Goal: Task Accomplishment & Management: Manage account settings

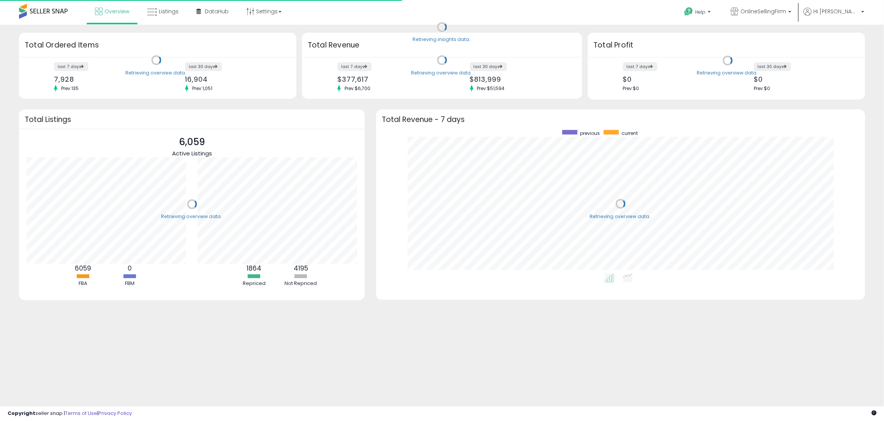
scroll to position [144, 474]
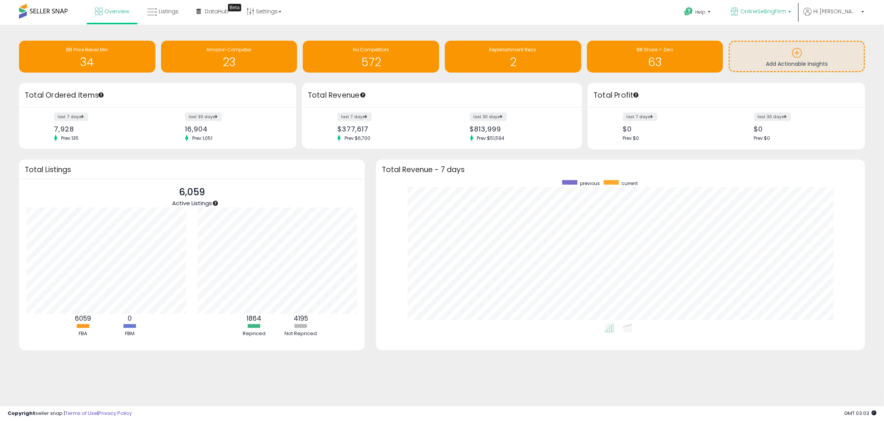
click at [791, 14] on b at bounding box center [789, 13] width 3 height 5
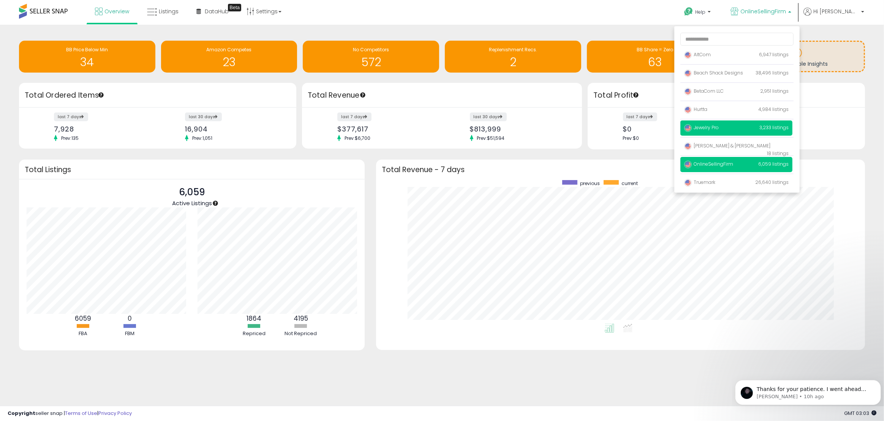
scroll to position [0, 0]
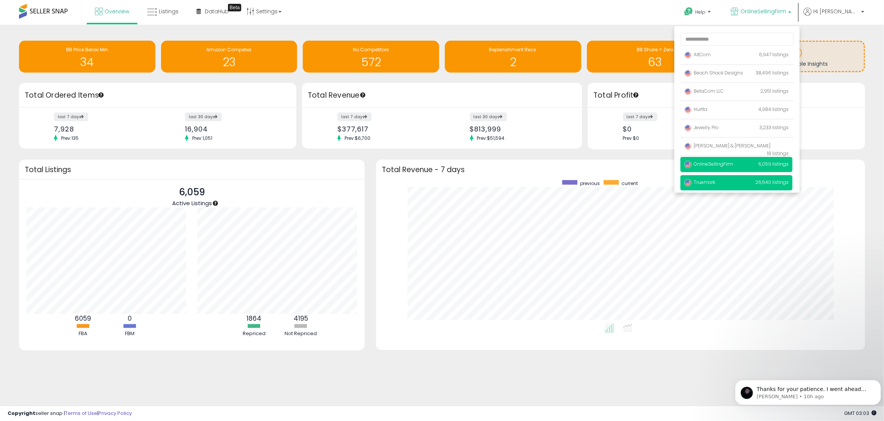
click at [753, 180] on p "Truemark 26,640 listings" at bounding box center [736, 182] width 112 height 15
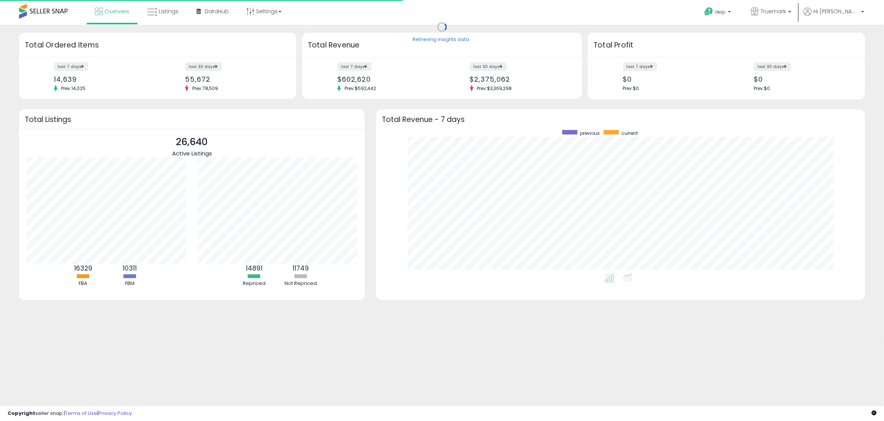
scroll to position [144, 474]
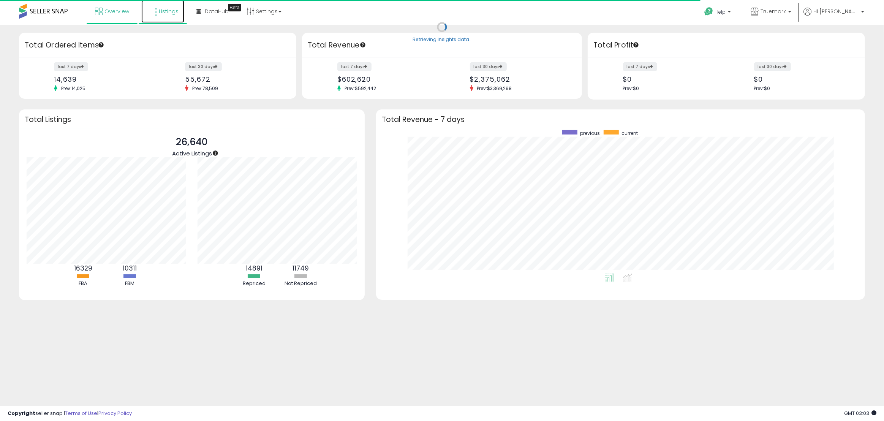
click at [157, 10] on link "Listings" at bounding box center [162, 11] width 43 height 23
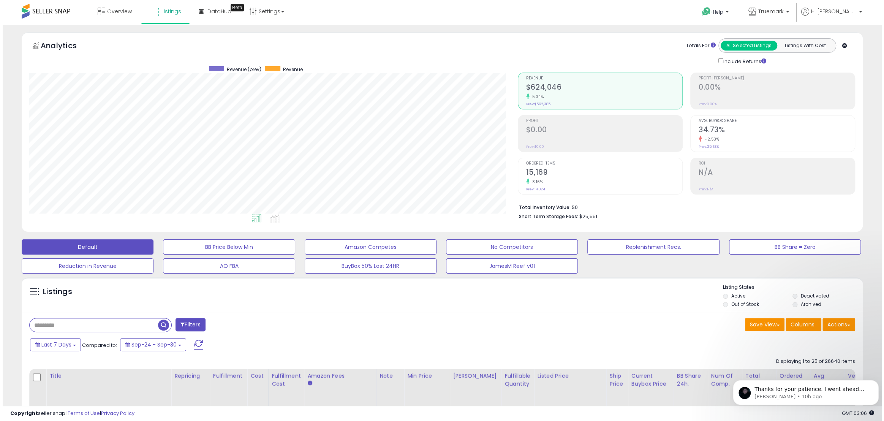
scroll to position [156, 488]
click at [131, 326] on input "text" at bounding box center [91, 324] width 128 height 13
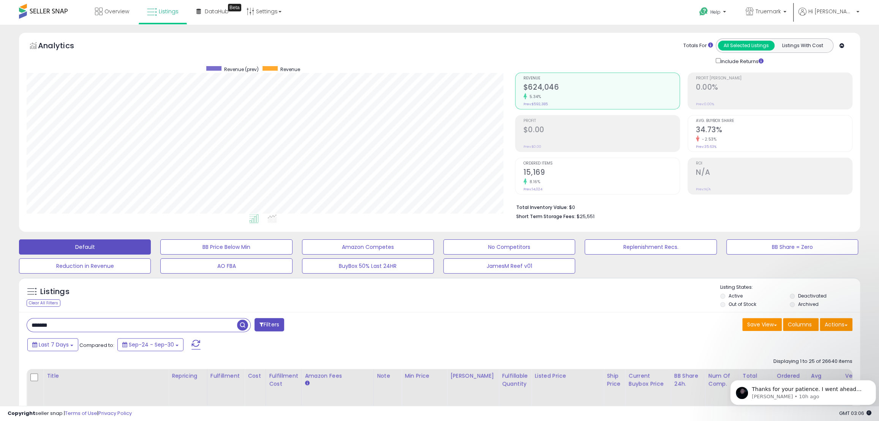
paste input "**********"
click at [246, 325] on span "button" at bounding box center [242, 324] width 11 height 11
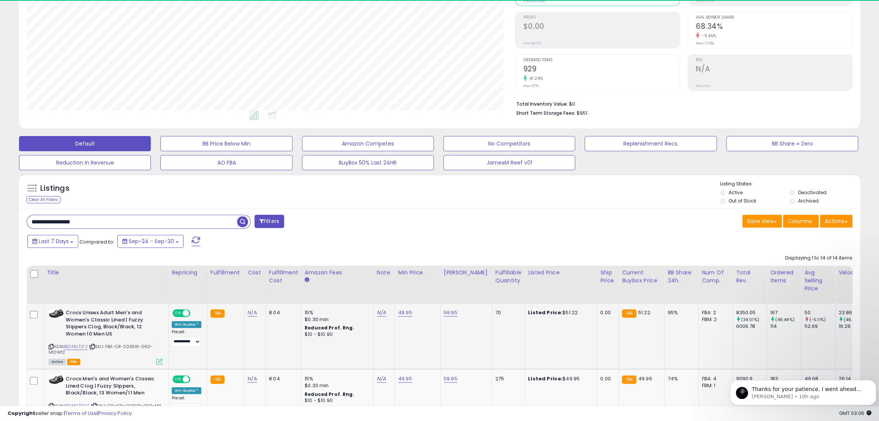
scroll to position [156, 488]
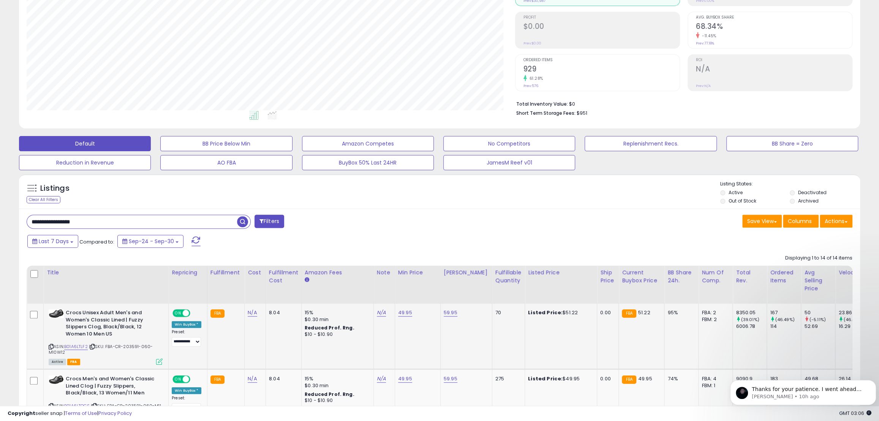
click at [183, 313] on span at bounding box center [186, 313] width 6 height 6
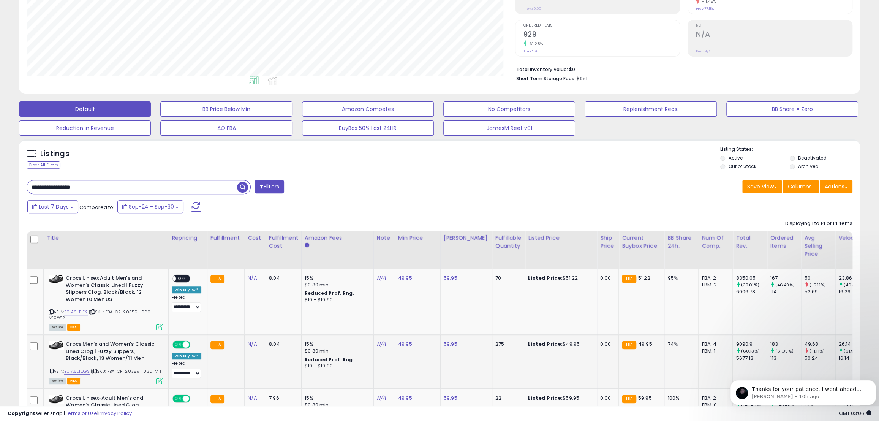
click at [183, 343] on span at bounding box center [186, 344] width 6 height 6
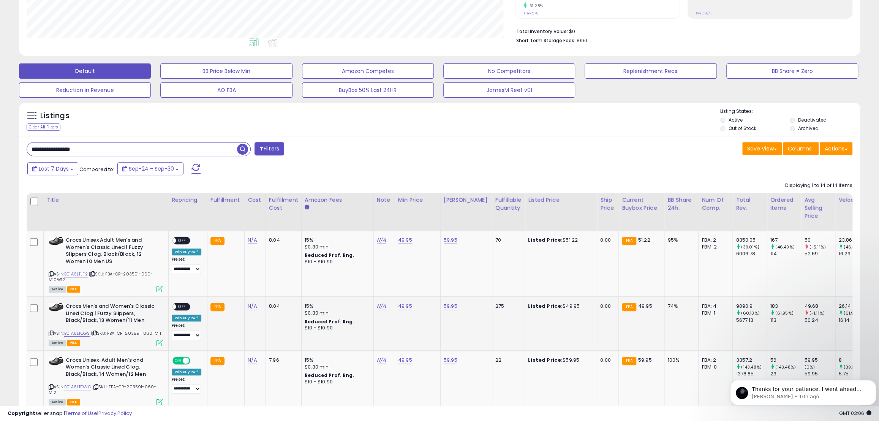
scroll to position [207, 0]
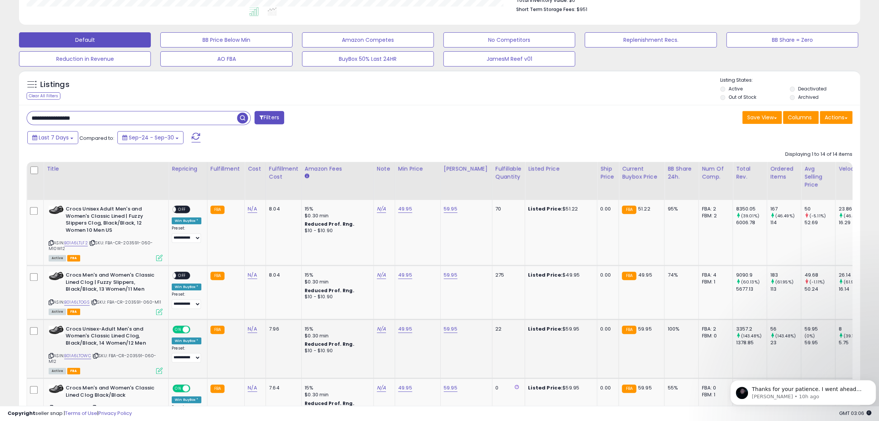
click at [179, 330] on span "ON" at bounding box center [177, 329] width 9 height 6
click at [180, 389] on span "ON" at bounding box center [177, 388] width 9 height 6
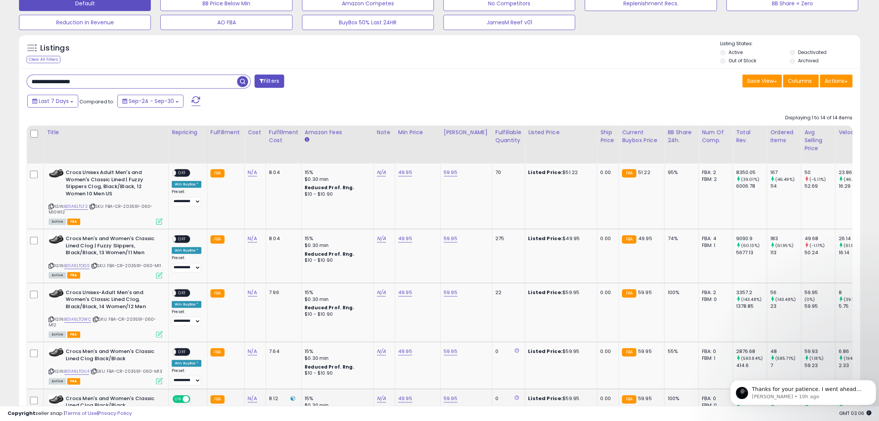
scroll to position [311, 0]
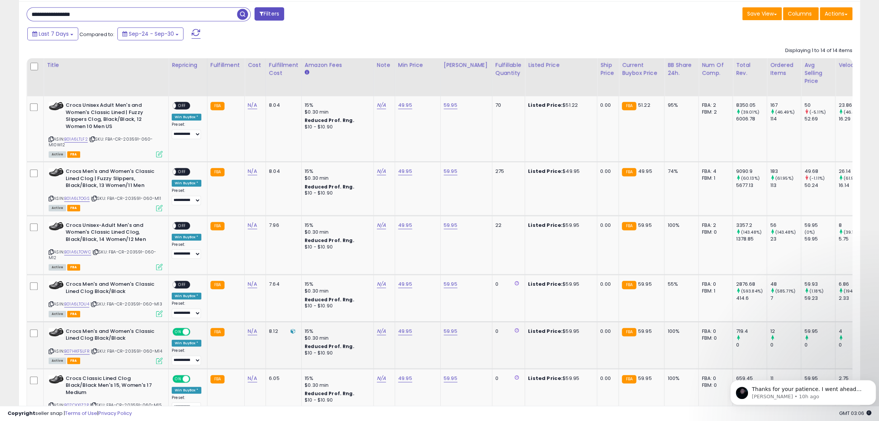
click at [179, 330] on span "ON" at bounding box center [177, 331] width 9 height 6
click at [178, 379] on span "ON" at bounding box center [177, 378] width 9 height 6
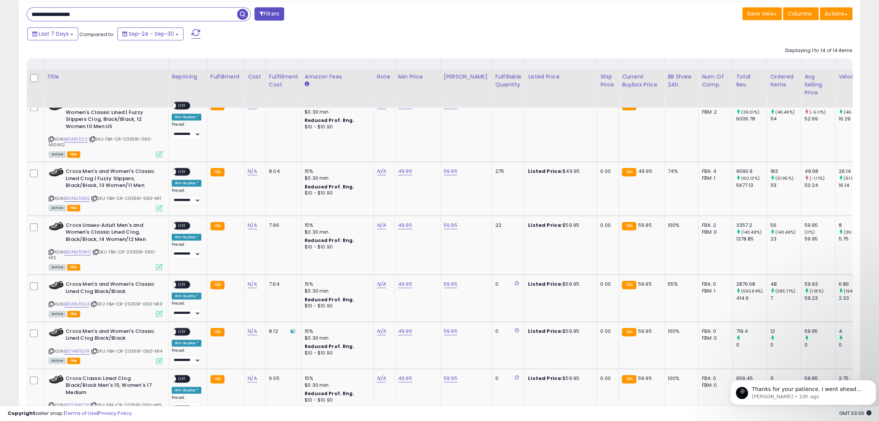
scroll to position [414, 0]
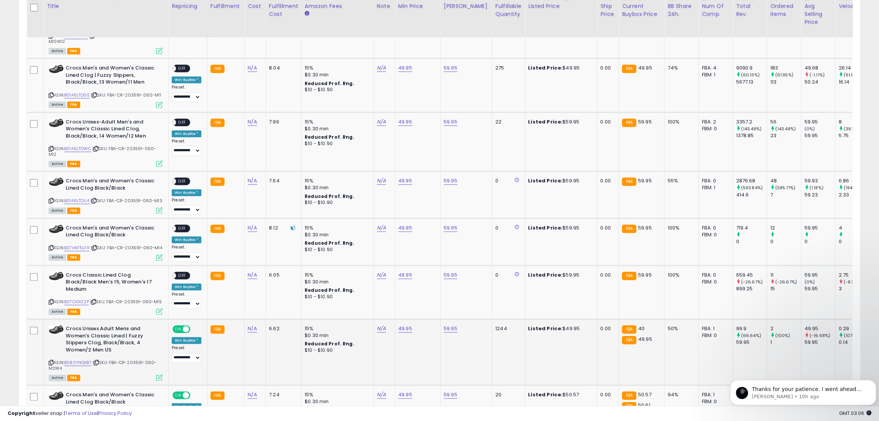
click at [183, 330] on span at bounding box center [186, 329] width 6 height 6
click at [180, 394] on span "ON" at bounding box center [177, 395] width 9 height 6
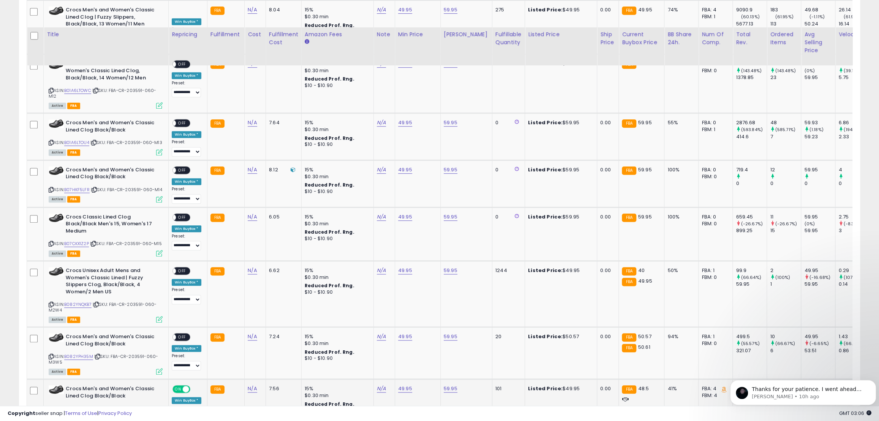
scroll to position [518, 0]
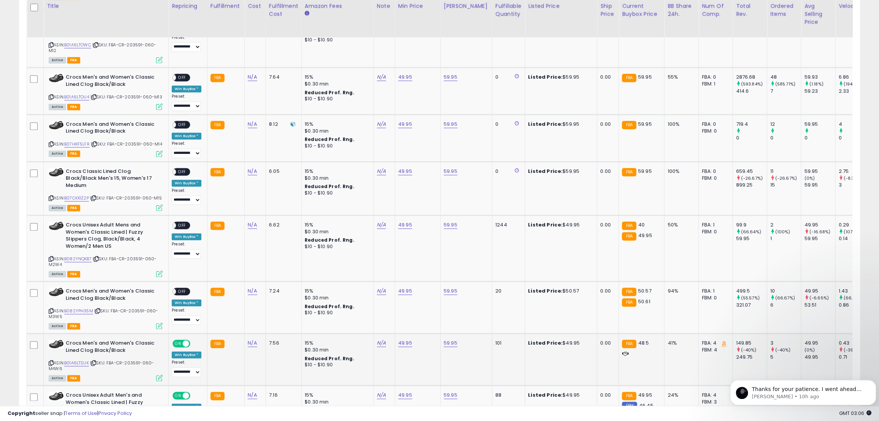
click at [185, 344] on span at bounding box center [186, 343] width 6 height 6
click at [183, 394] on span at bounding box center [186, 395] width 6 height 6
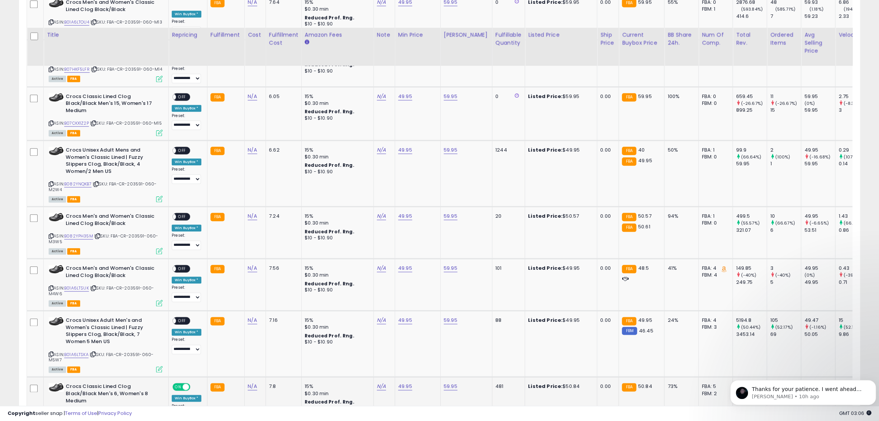
scroll to position [621, 0]
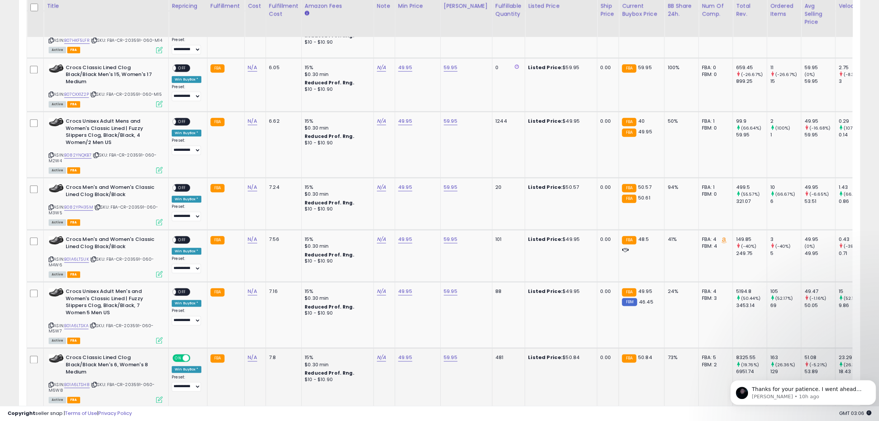
click at [182, 358] on span "ON" at bounding box center [177, 358] width 9 height 6
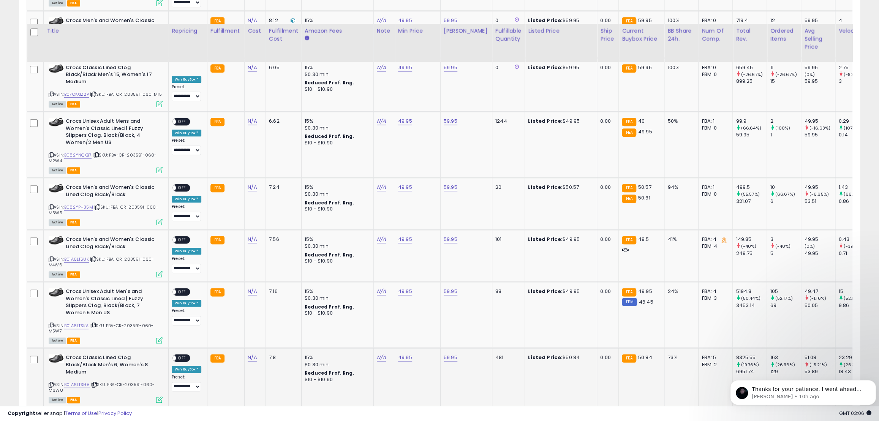
scroll to position [690, 0]
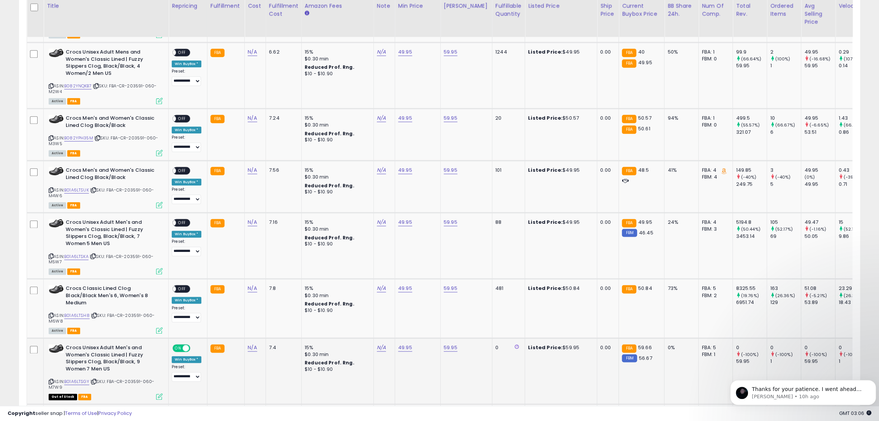
click at [184, 349] on span at bounding box center [186, 348] width 6 height 6
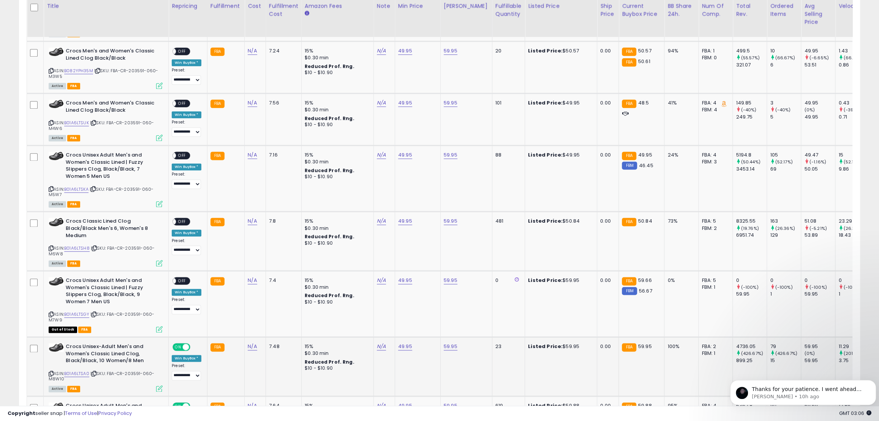
scroll to position [760, 0]
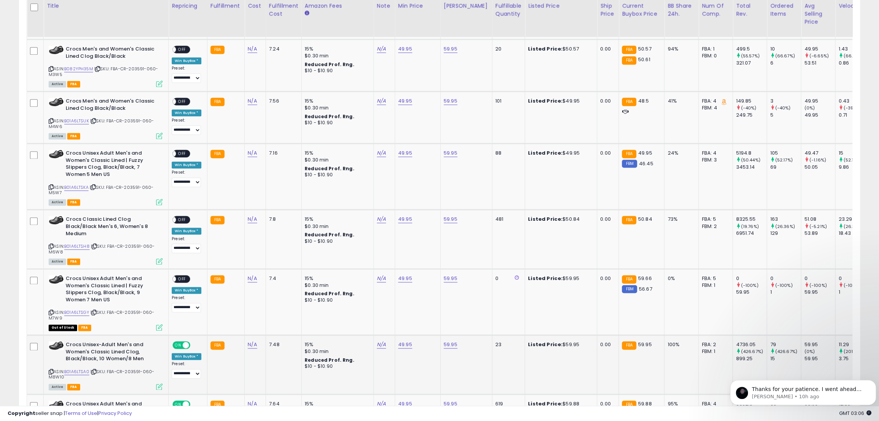
click at [182, 343] on span "ON" at bounding box center [177, 345] width 9 height 6
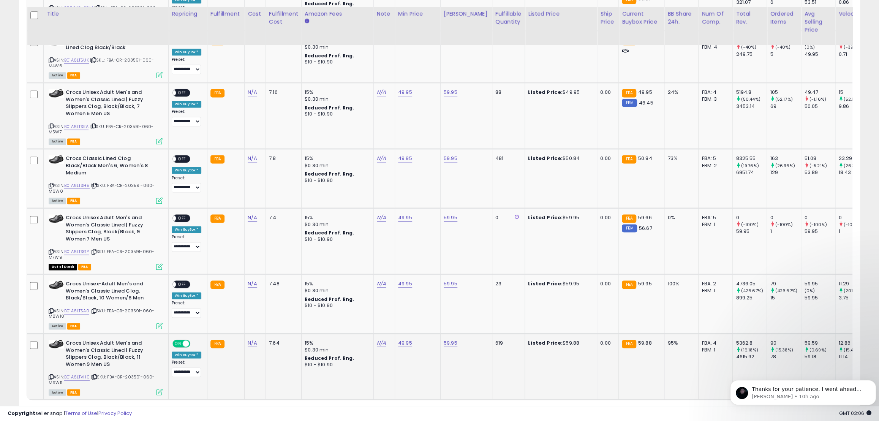
scroll to position [828, 0]
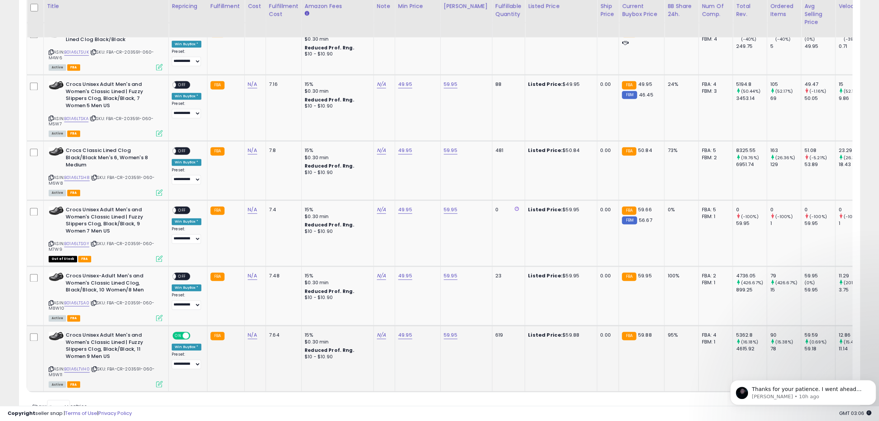
click at [182, 334] on span "ON" at bounding box center [177, 335] width 9 height 6
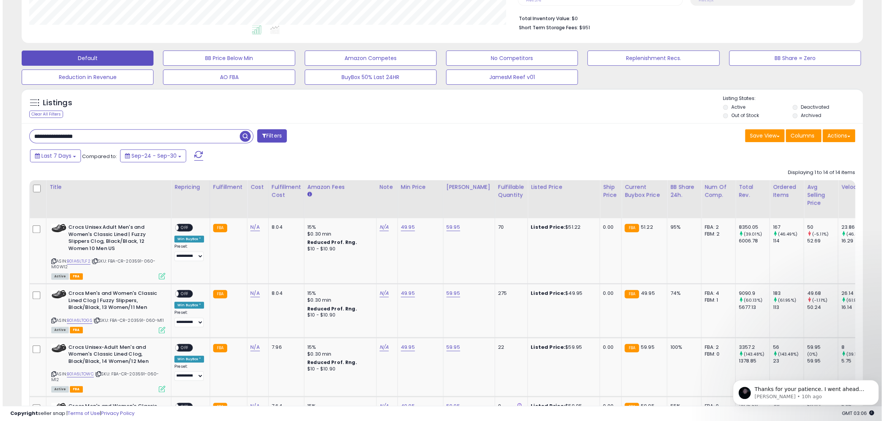
scroll to position [0, 0]
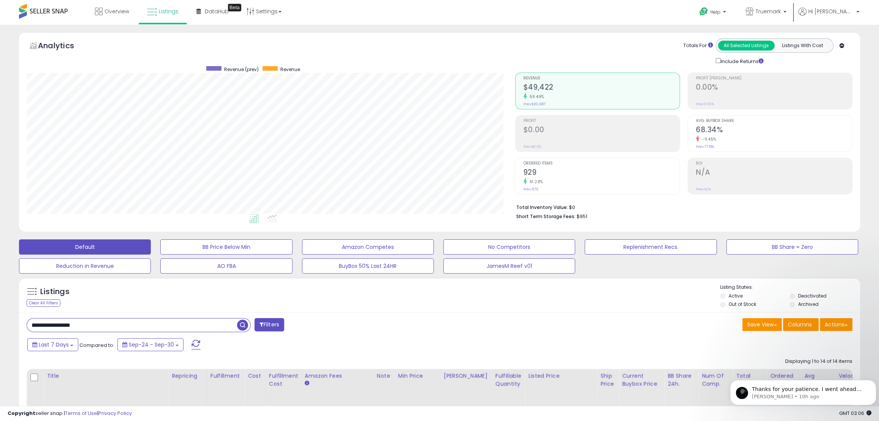
click at [70, 324] on input "**********" at bounding box center [132, 324] width 210 height 13
drag, startPoint x: 57, startPoint y: 324, endPoint x: 122, endPoint y: 326, distance: 65.0
click at [122, 326] on input "**********" at bounding box center [132, 324] width 210 height 13
paste input "text"
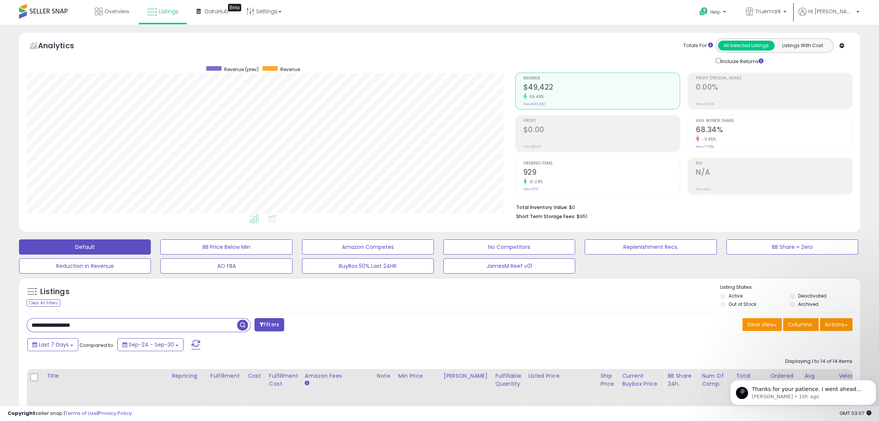
click at [243, 326] on span "button" at bounding box center [242, 324] width 11 height 11
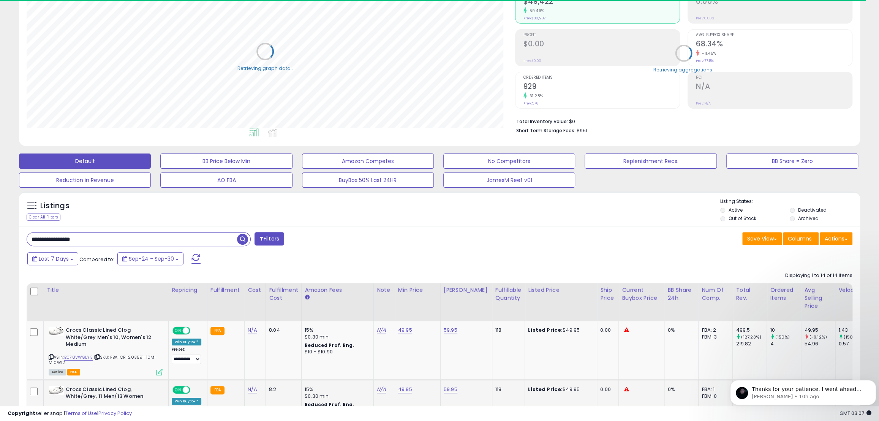
scroll to position [172, 0]
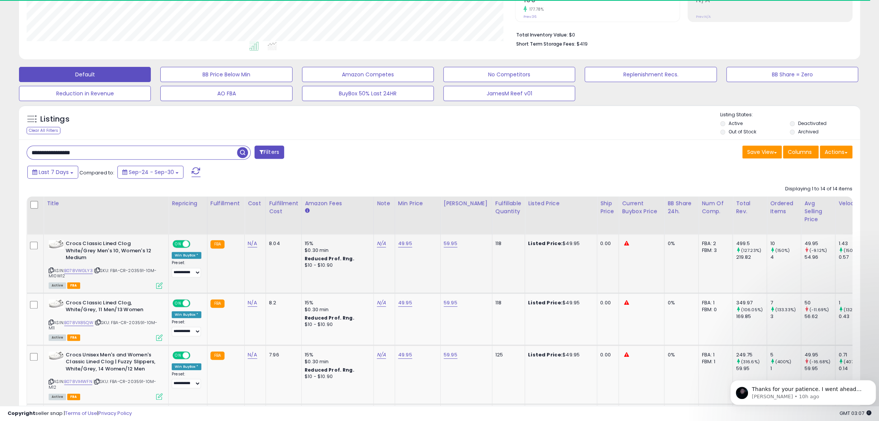
click at [183, 243] on span at bounding box center [186, 244] width 6 height 6
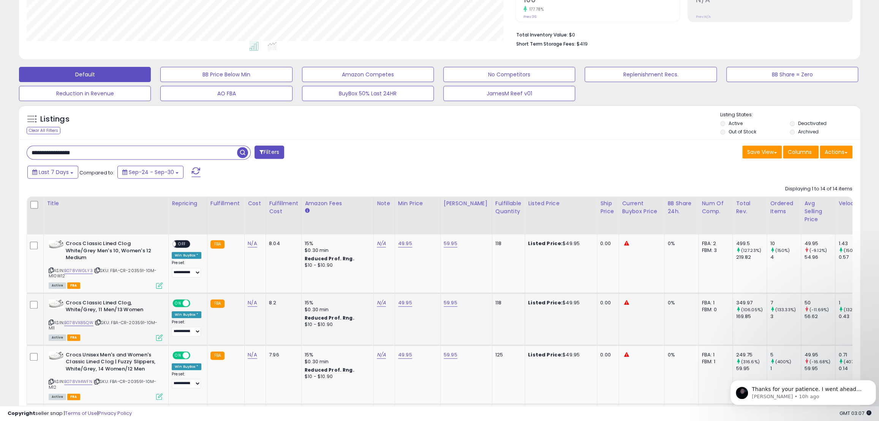
click at [183, 302] on span at bounding box center [186, 303] width 6 height 6
click at [184, 357] on span at bounding box center [186, 355] width 6 height 6
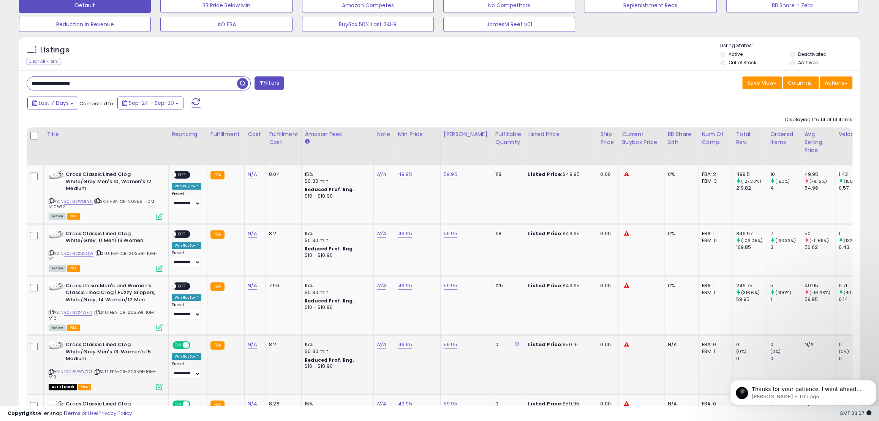
click at [185, 347] on span at bounding box center [186, 345] width 6 height 6
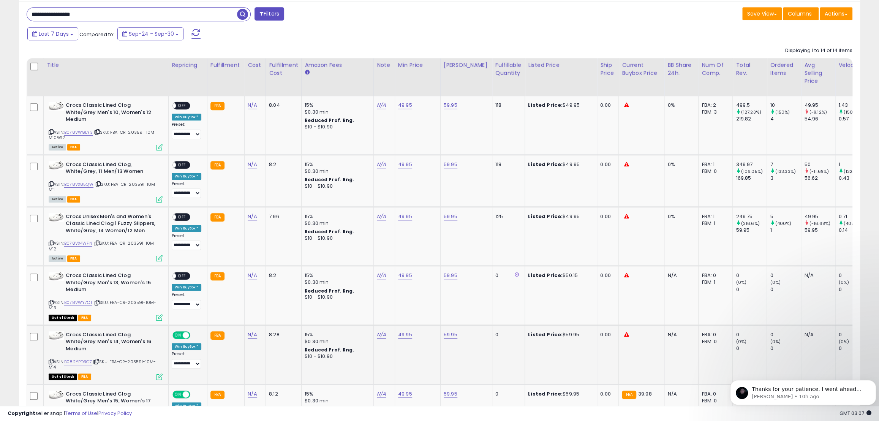
click at [181, 335] on span "ON" at bounding box center [177, 335] width 9 height 6
click at [181, 393] on span "ON" at bounding box center [177, 394] width 9 height 6
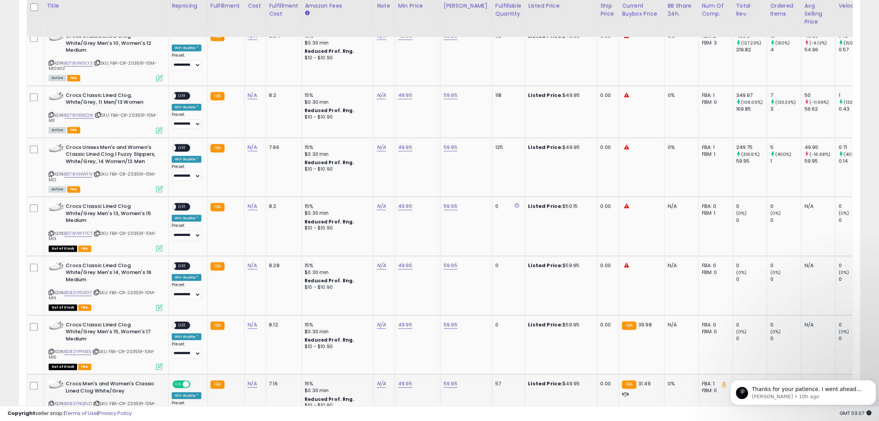
click at [177, 381] on span "ON" at bounding box center [177, 384] width 9 height 6
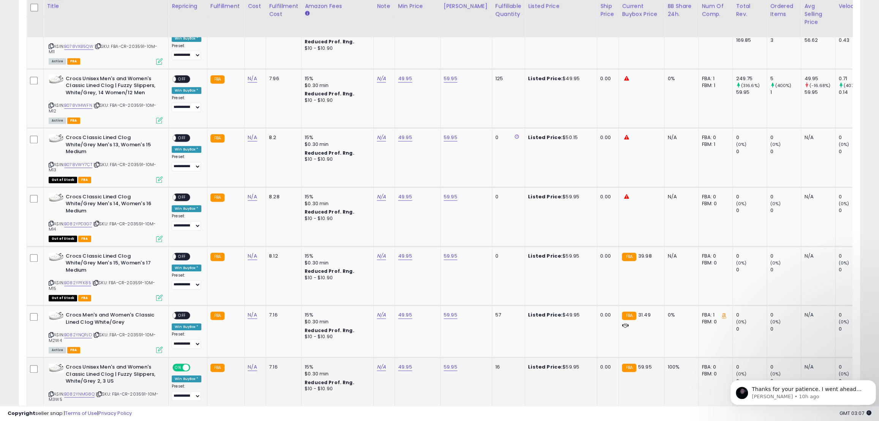
click at [184, 364] on span at bounding box center [186, 367] width 6 height 6
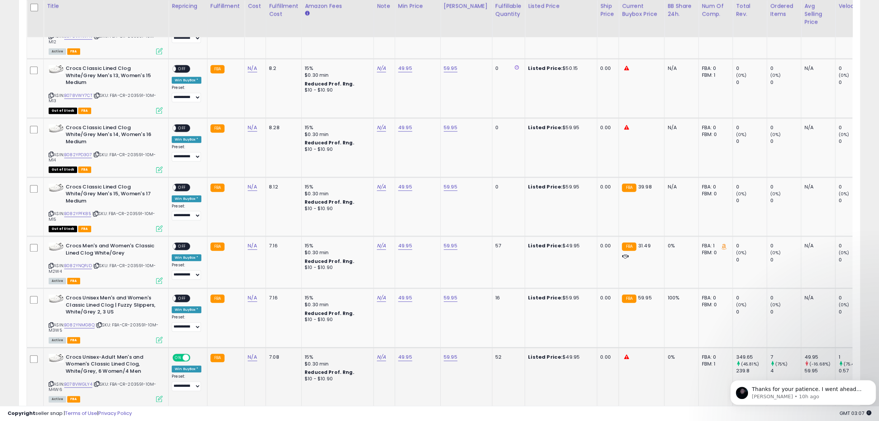
click at [186, 354] on span at bounding box center [186, 357] width 6 height 6
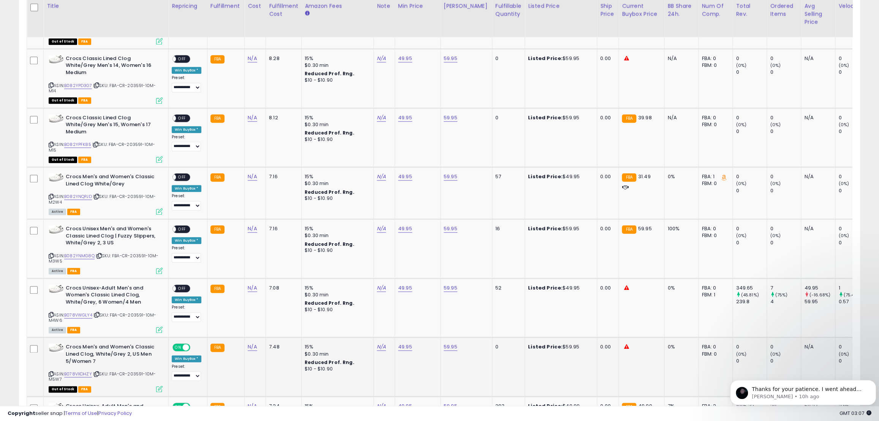
click at [182, 344] on span "ON" at bounding box center [177, 347] width 9 height 6
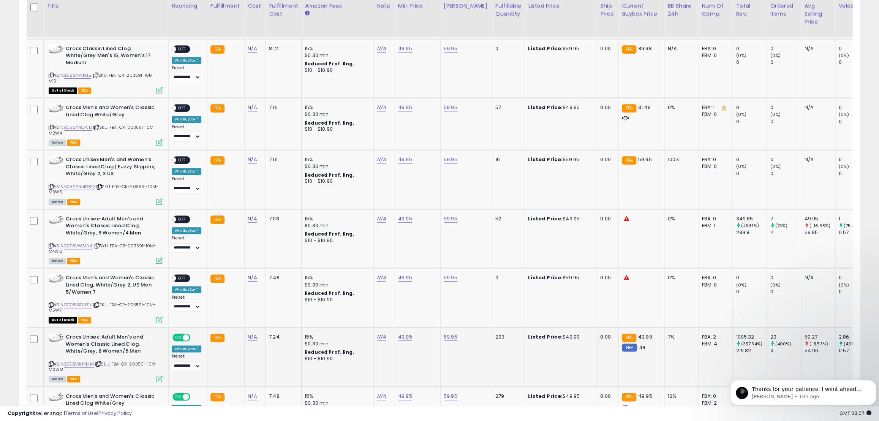
click at [180, 334] on span "ON" at bounding box center [177, 337] width 9 height 6
click at [180, 393] on span "ON" at bounding box center [177, 396] width 9 height 6
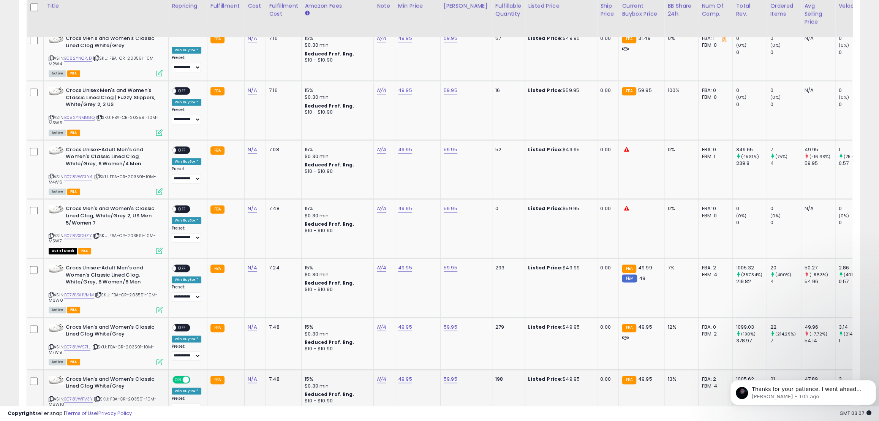
click at [183, 376] on span at bounding box center [186, 379] width 6 height 6
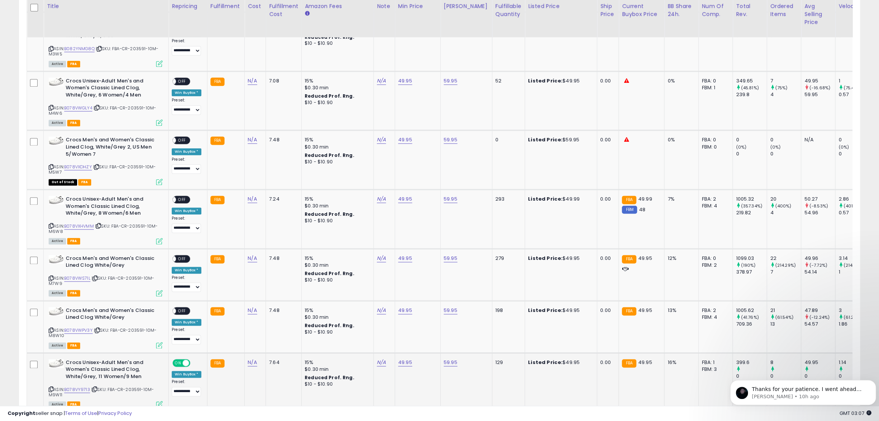
click at [183, 359] on span at bounding box center [186, 362] width 6 height 6
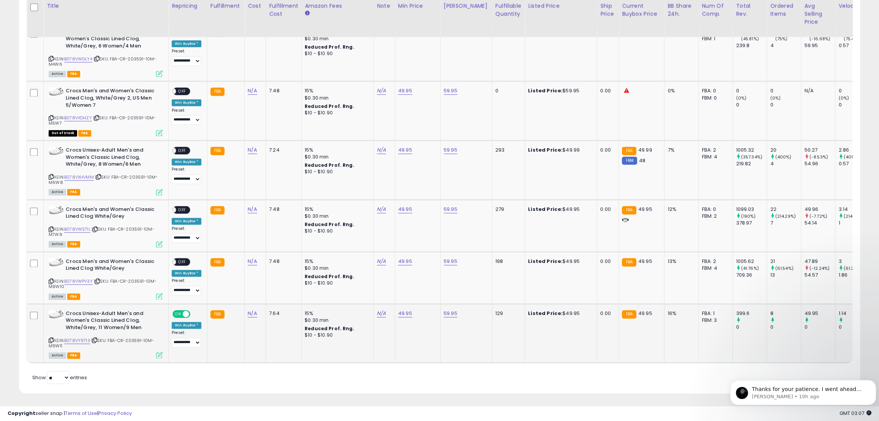
click at [181, 310] on span "ON" at bounding box center [177, 313] width 9 height 6
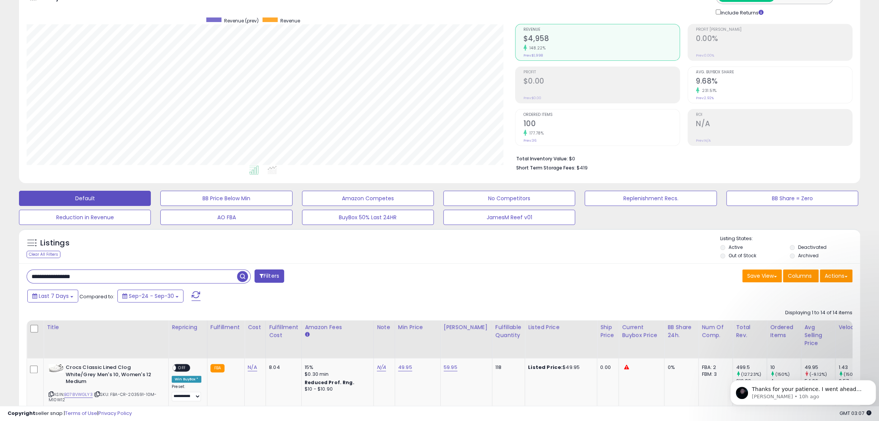
click at [216, 261] on div "Listings Clear All Filters Listing States:" at bounding box center [439, 248] width 841 height 26
click at [60, 275] on input "**********" at bounding box center [132, 276] width 210 height 13
drag, startPoint x: 57, startPoint y: 275, endPoint x: 112, endPoint y: 276, distance: 54.7
click at [112, 276] on input "**********" at bounding box center [132, 276] width 210 height 13
paste input "text"
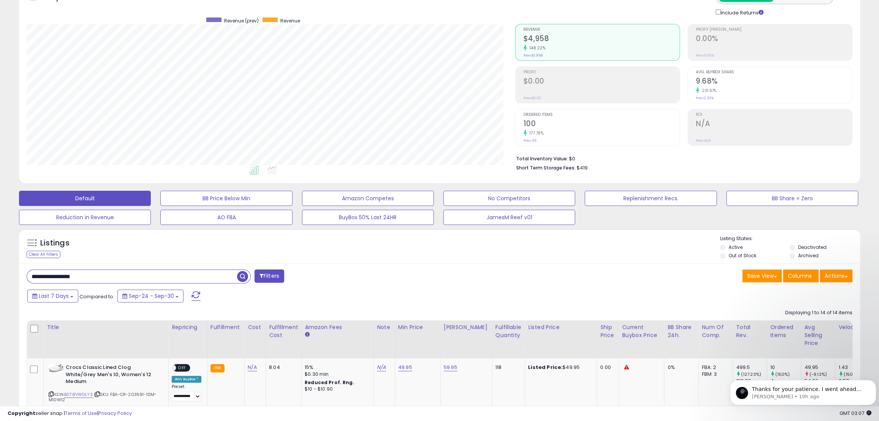
click at [243, 275] on span "button" at bounding box center [242, 276] width 11 height 11
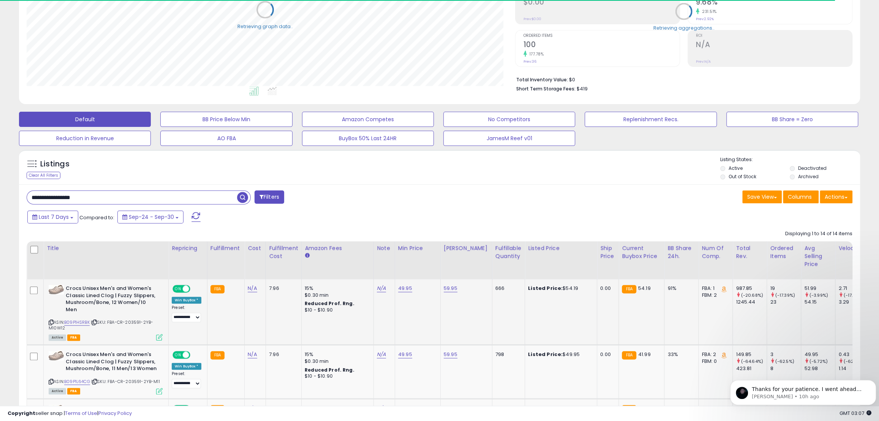
scroll to position [152, 0]
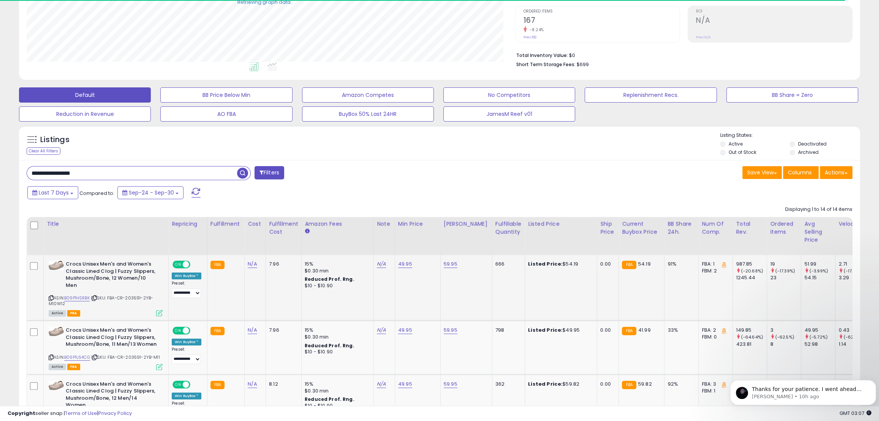
click at [178, 262] on div "ON OFF" at bounding box center [181, 264] width 18 height 8
click at [182, 262] on div "ON OFF" at bounding box center [182, 264] width 18 height 6
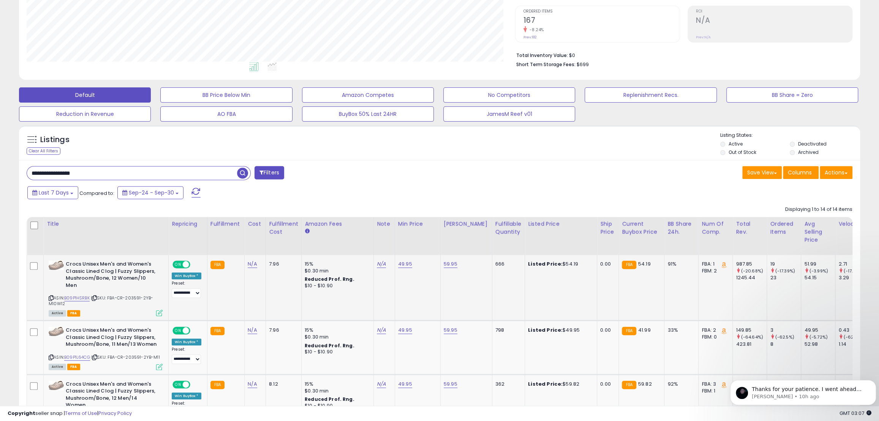
click at [178, 264] on span "ON" at bounding box center [177, 264] width 9 height 6
click at [183, 327] on span at bounding box center [186, 330] width 6 height 6
click at [181, 381] on span "ON" at bounding box center [177, 384] width 9 height 6
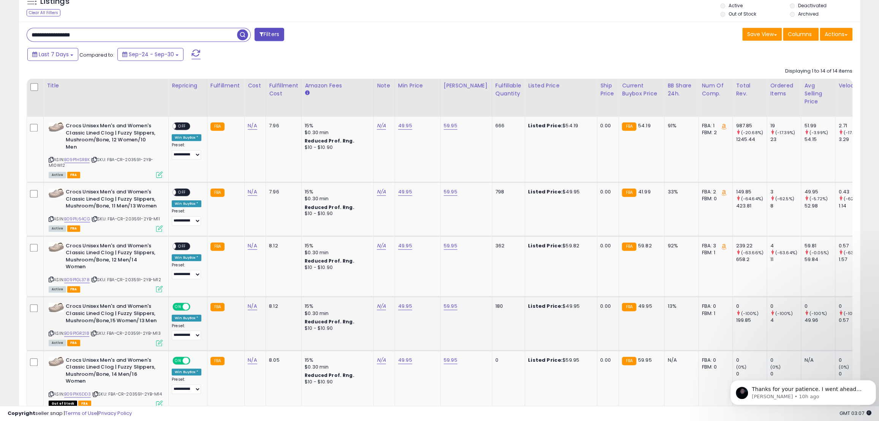
click at [177, 303] on span "ON" at bounding box center [177, 306] width 9 height 6
click at [186, 357] on span at bounding box center [186, 360] width 6 height 6
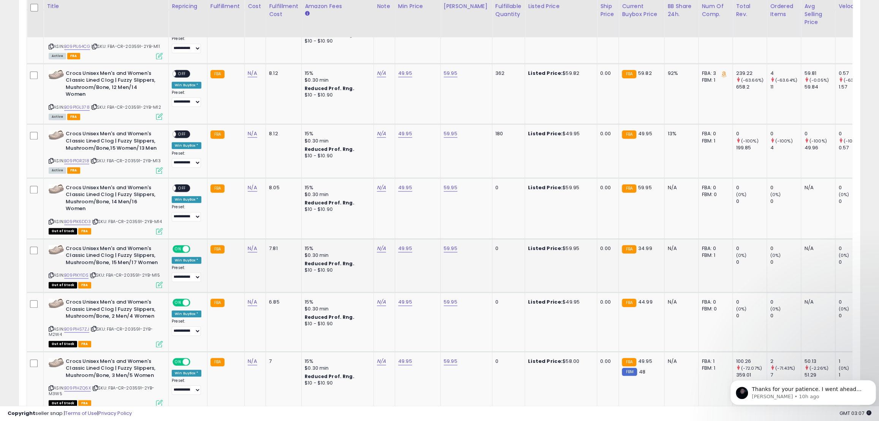
scroll to position [463, 0]
click at [181, 245] on span "ON" at bounding box center [177, 248] width 9 height 6
click at [183, 299] on span at bounding box center [186, 302] width 6 height 6
click at [186, 358] on span at bounding box center [186, 361] width 6 height 6
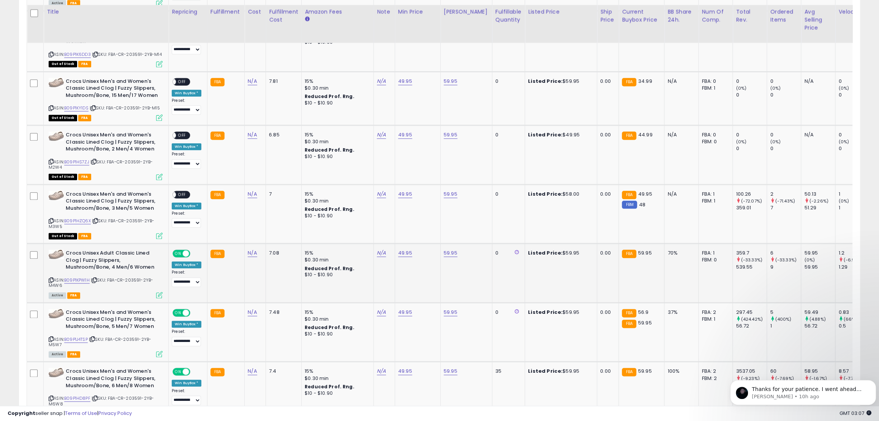
scroll to position [635, 0]
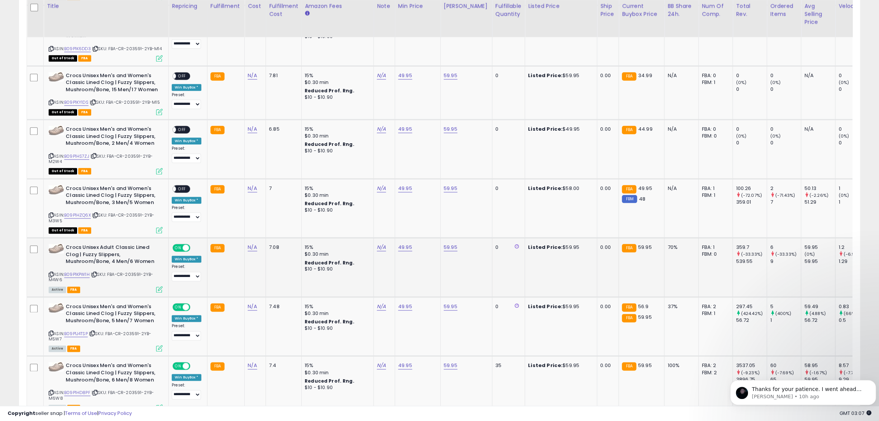
click at [185, 245] on span at bounding box center [186, 248] width 6 height 6
click at [182, 303] on span "ON" at bounding box center [177, 306] width 9 height 6
click at [184, 362] on div "ON OFF" at bounding box center [181, 366] width 18 height 8
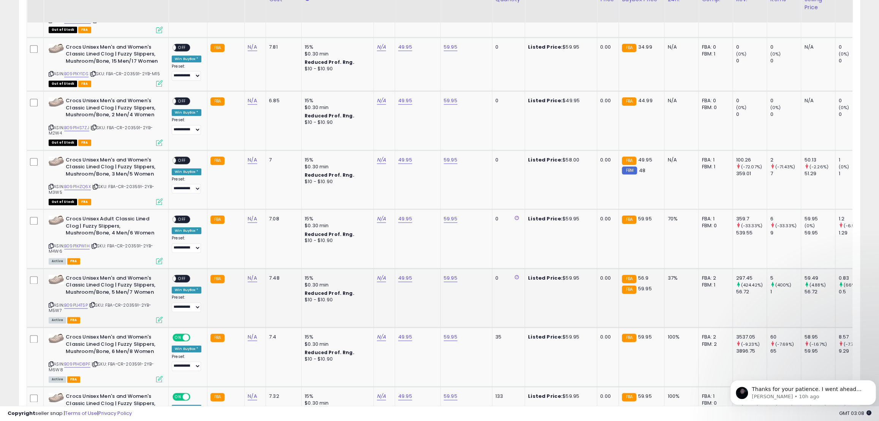
scroll to position [670, 0]
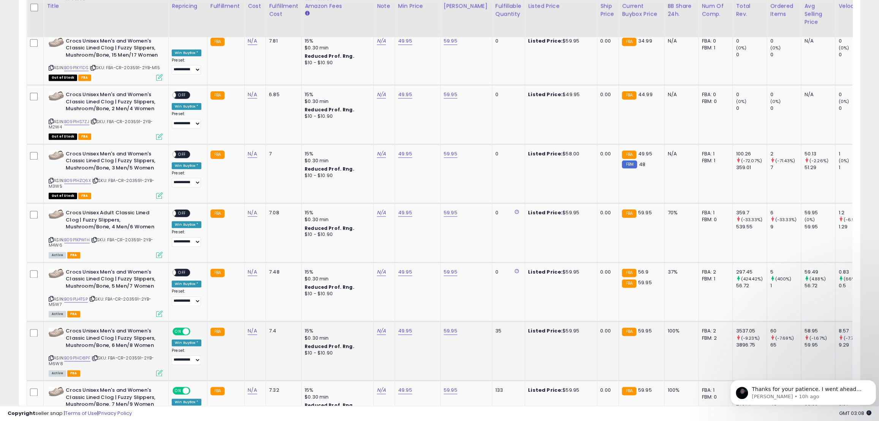
click at [183, 328] on span at bounding box center [186, 331] width 6 height 6
click at [179, 387] on span "ON" at bounding box center [177, 390] width 9 height 6
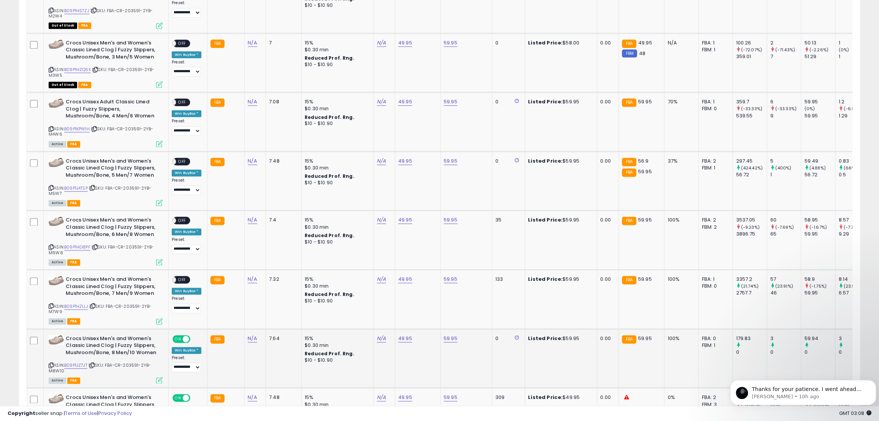
scroll to position [808, 0]
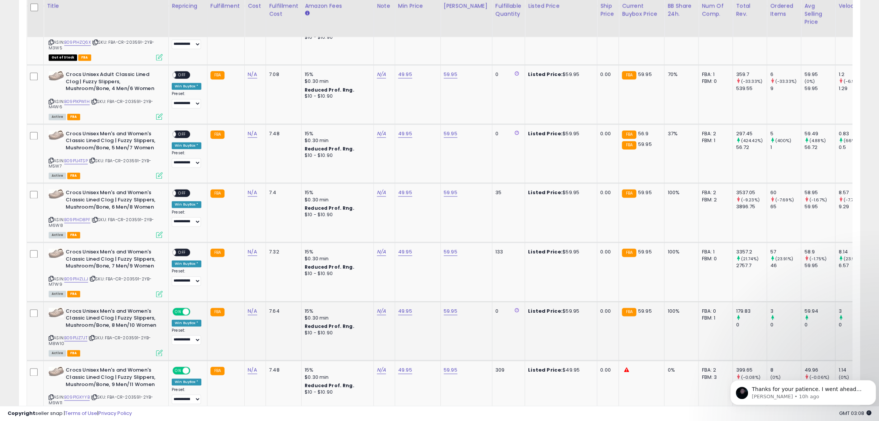
click at [178, 308] on span "ON" at bounding box center [177, 311] width 9 height 6
click at [180, 367] on span "ON" at bounding box center [177, 370] width 9 height 6
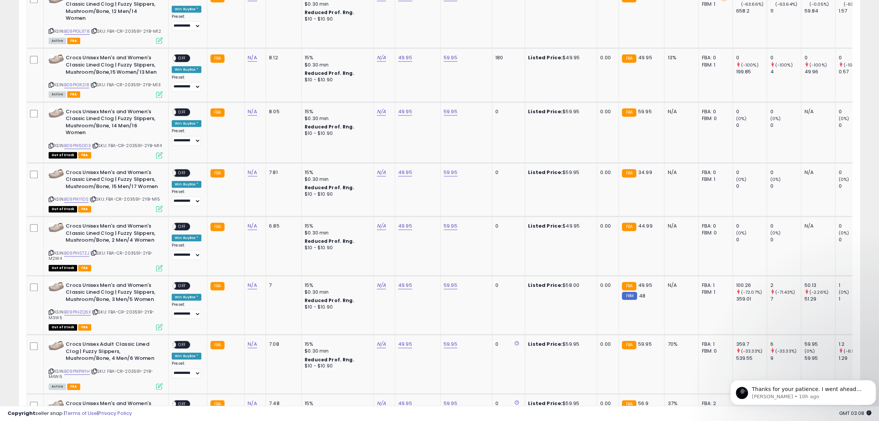
scroll to position [262, 0]
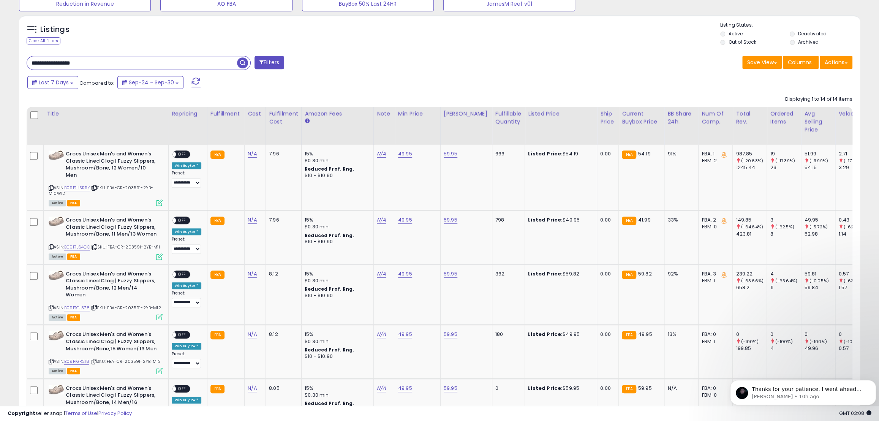
drag, startPoint x: 86, startPoint y: 60, endPoint x: 31, endPoint y: 49, distance: 55.8
paste input "***"
click at [241, 61] on span "button" at bounding box center [242, 62] width 11 height 11
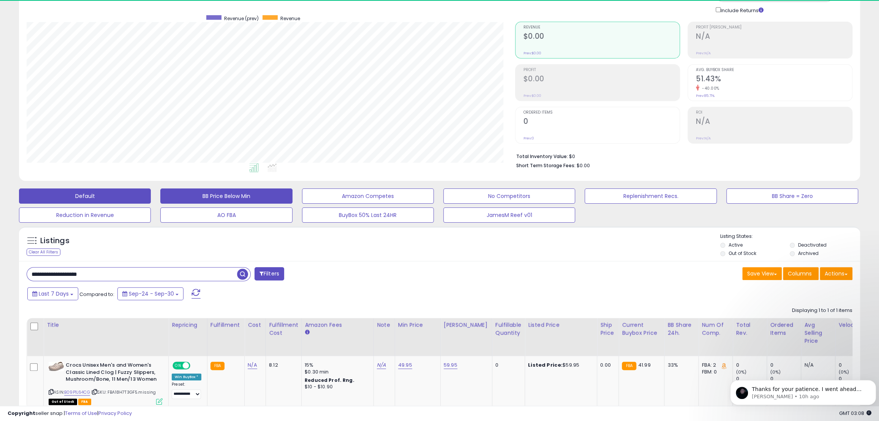
scroll to position [156, 488]
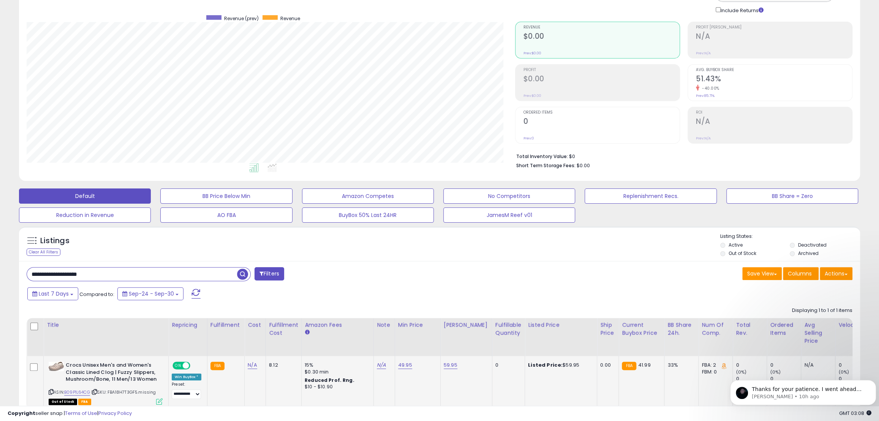
click at [179, 366] on span "ON" at bounding box center [177, 365] width 9 height 6
drag, startPoint x: 107, startPoint y: 277, endPoint x: -26, endPoint y: 268, distance: 133.3
click at [0, 268] on html "Unable to login Retrieving listings data.. has not yet accepted the Terms of Us…" at bounding box center [439, 159] width 879 height 421
paste input "**********"
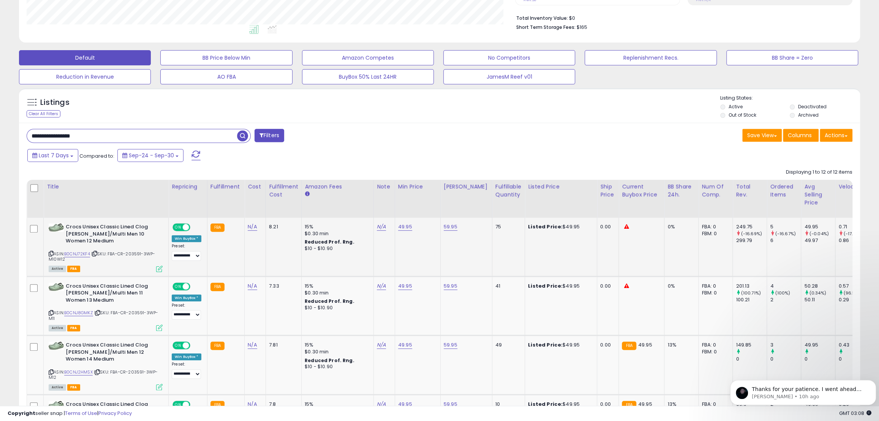
click at [187, 226] on span at bounding box center [186, 227] width 6 height 6
click at [185, 288] on span at bounding box center [186, 286] width 6 height 6
click at [183, 343] on div "ON OFF" at bounding box center [182, 345] width 18 height 6
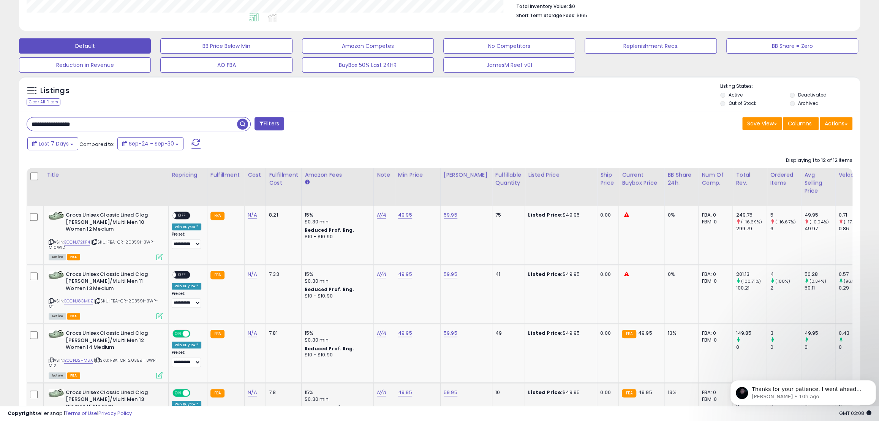
scroll to position [292, 0]
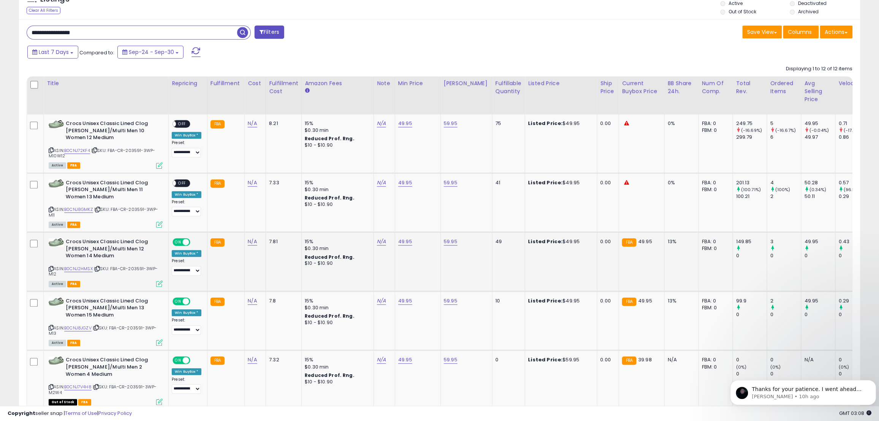
click at [178, 240] on span "ON" at bounding box center [177, 242] width 9 height 6
click at [179, 303] on span "ON" at bounding box center [177, 301] width 9 height 6
click at [179, 357] on div "ON OFF" at bounding box center [181, 360] width 18 height 8
click at [180, 361] on span "ON" at bounding box center [177, 360] width 9 height 6
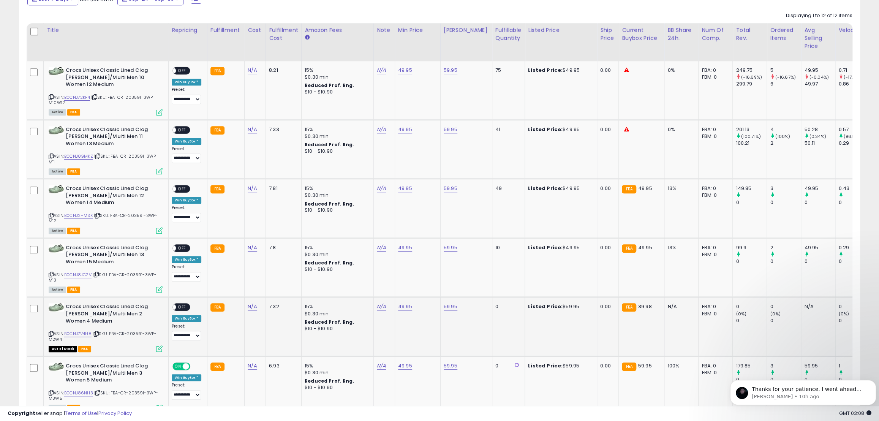
scroll to position [362, 0]
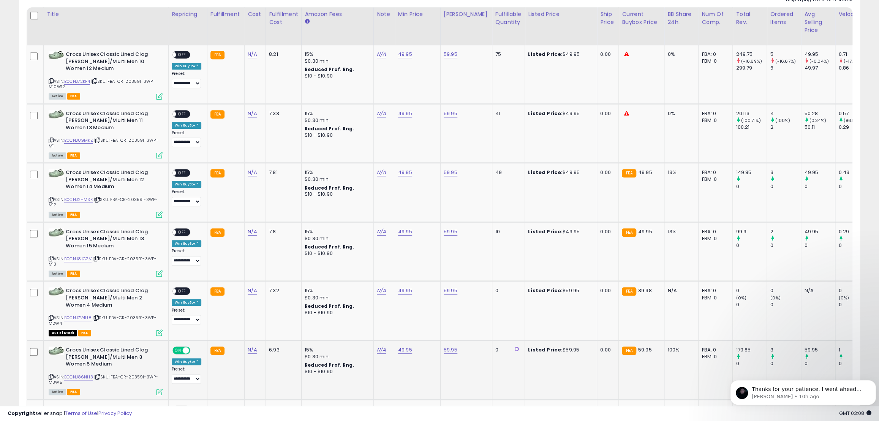
click at [180, 350] on span "ON" at bounding box center [177, 350] width 9 height 6
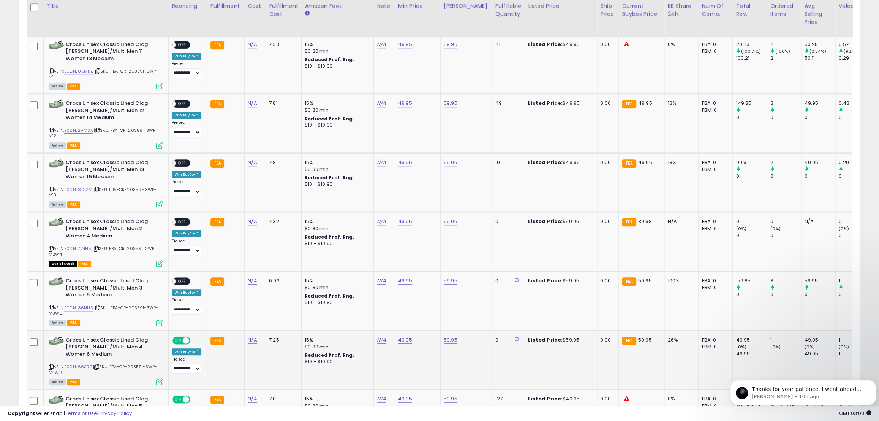
click at [179, 340] on span "ON" at bounding box center [177, 340] width 9 height 6
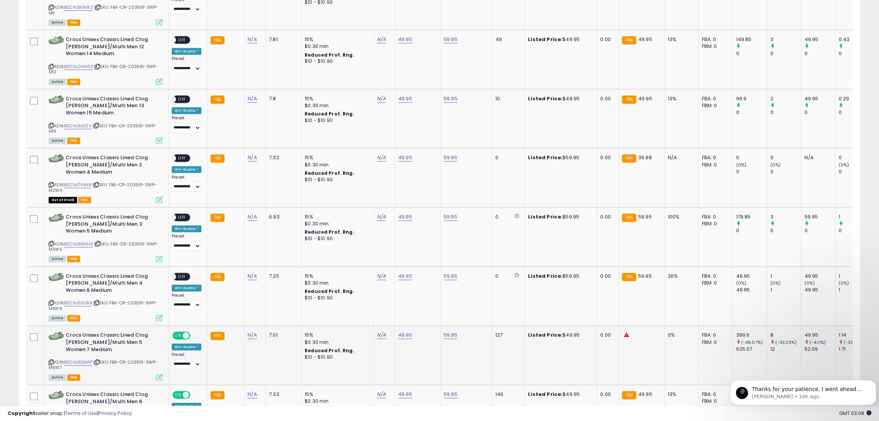
scroll to position [534, 0]
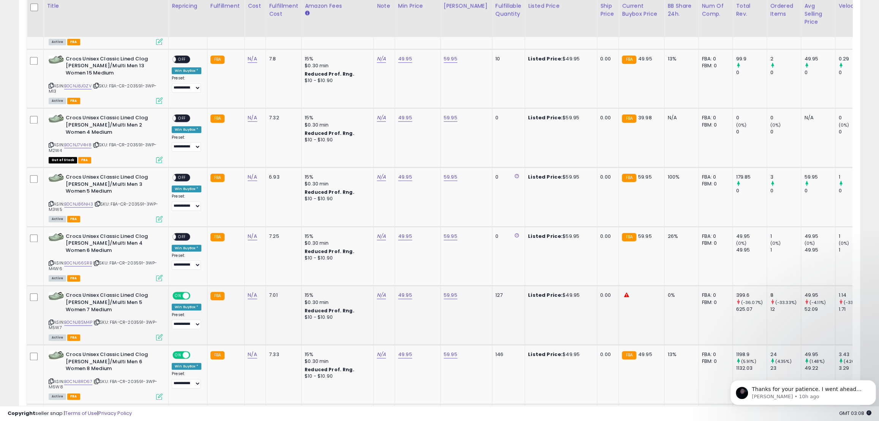
click at [182, 296] on span "ON" at bounding box center [177, 295] width 9 height 6
click at [179, 352] on span "ON" at bounding box center [177, 355] width 9 height 6
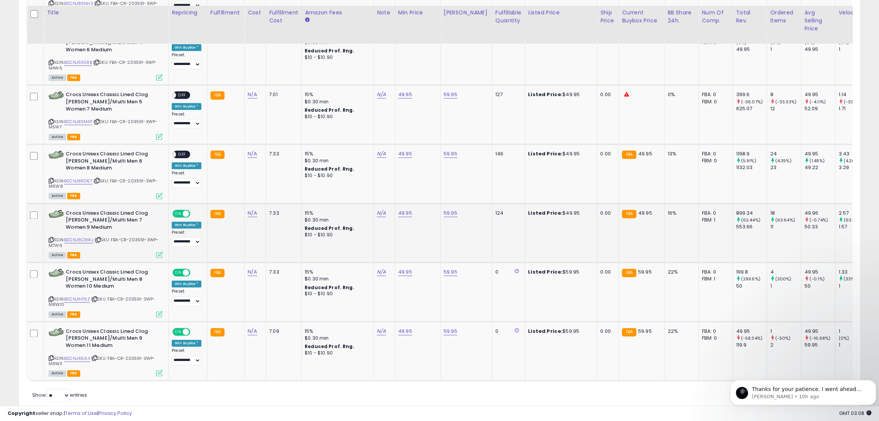
scroll to position [741, 0]
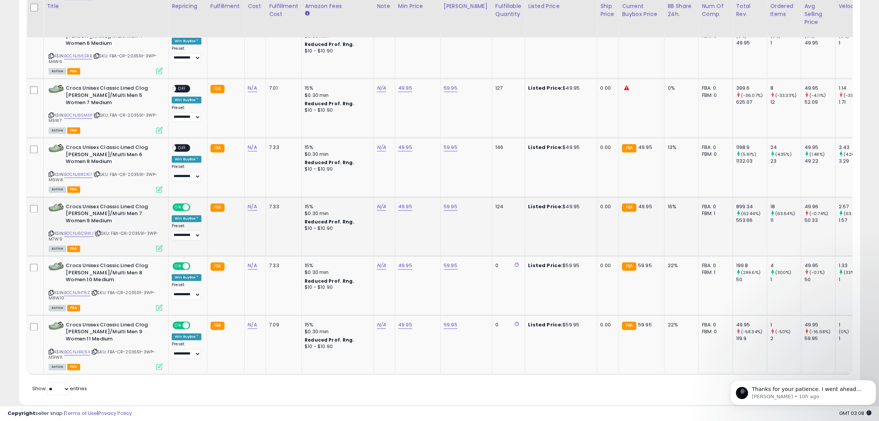
click at [178, 204] on span "ON" at bounding box center [177, 207] width 9 height 6
click at [180, 270] on div "**********" at bounding box center [187, 280] width 30 height 37
click at [180, 265] on span "ON" at bounding box center [177, 266] width 9 height 6
click at [181, 325] on span "ON" at bounding box center [177, 325] width 9 height 6
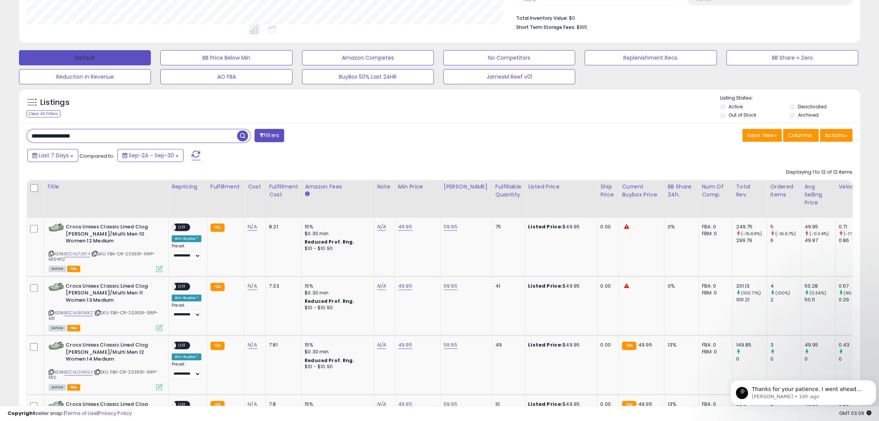
scroll to position [0, 0]
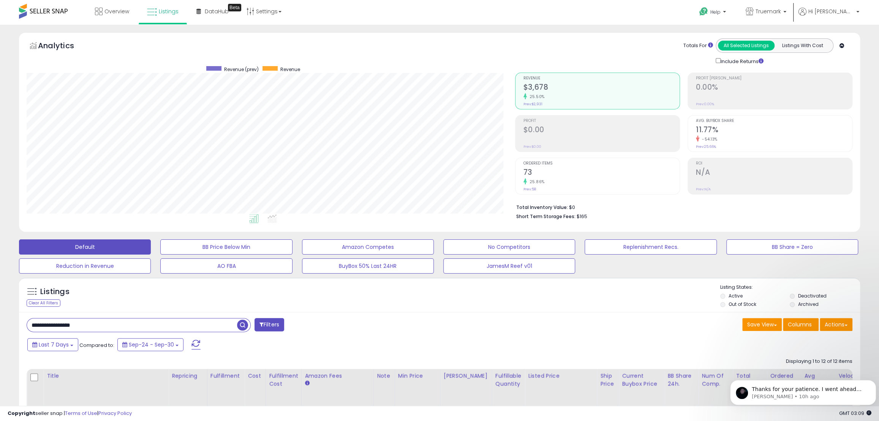
click at [62, 326] on input "**********" at bounding box center [132, 324] width 210 height 13
drag, startPoint x: 57, startPoint y: 325, endPoint x: 114, endPoint y: 327, distance: 57.0
click at [114, 327] on input "**********" at bounding box center [132, 324] width 210 height 13
paste input "text"
drag, startPoint x: 115, startPoint y: 325, endPoint x: -5, endPoint y: 312, distance: 120.0
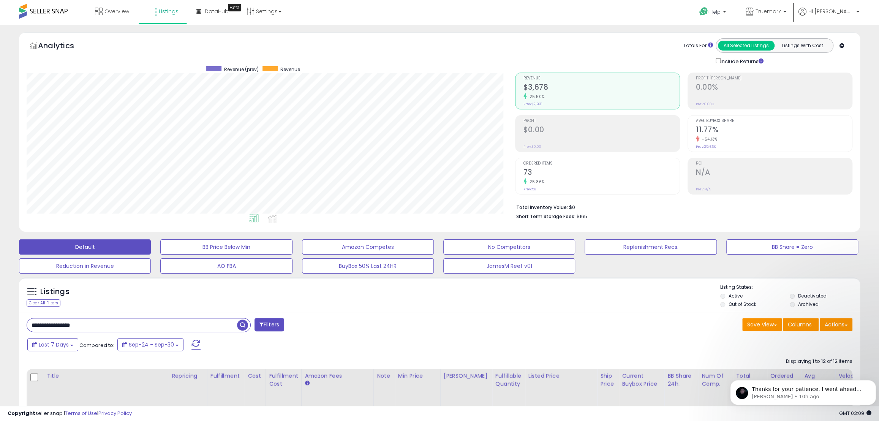
click at [0, 312] on html "Unable to login Retrieving listings data.. has not yet accepted the Terms of Us…" at bounding box center [439, 210] width 879 height 421
type input "**********"
